Goal: Task Accomplishment & Management: Manage account settings

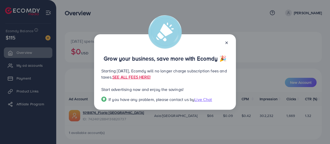
click at [227, 42] on line at bounding box center [227, 43] width 2 height 2
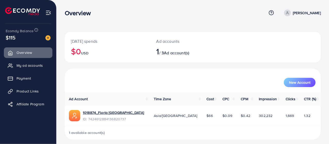
scroll to position [4, 0]
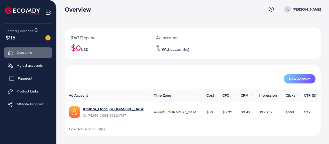
click at [25, 79] on span "Payment" at bounding box center [25, 78] width 14 height 5
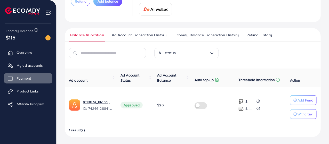
scroll to position [63, 0]
click at [294, 98] on icon "button" at bounding box center [295, 100] width 4 height 4
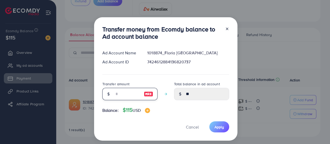
click at [131, 94] on input "number" at bounding box center [127, 94] width 26 height 12
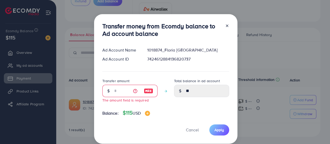
click at [226, 26] on icon at bounding box center [227, 26] width 4 height 4
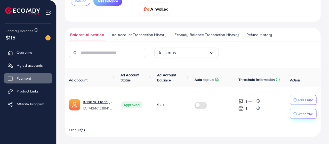
click at [304, 112] on p "Withdraw" at bounding box center [304, 114] width 15 height 6
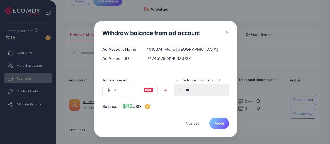
click at [227, 32] on line at bounding box center [227, 32] width 2 height 2
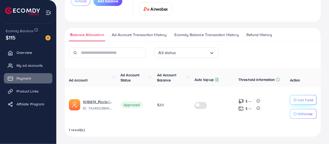
click at [303, 100] on p "Add Fund" at bounding box center [305, 100] width 16 height 6
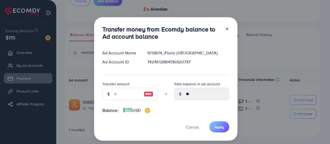
click at [226, 30] on icon at bounding box center [227, 29] width 4 height 4
